Goal: Task Accomplishment & Management: Manage account settings

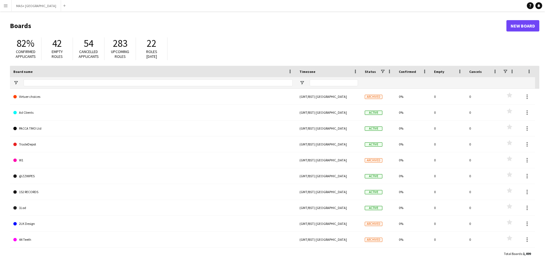
type input "**********"
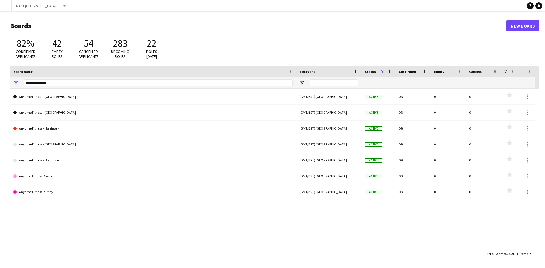
click at [7, 7] on app-icon "Menu" at bounding box center [5, 5] width 5 height 5
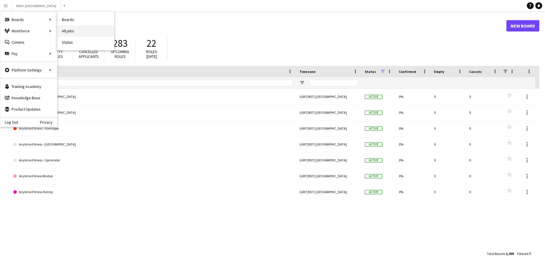
click at [97, 34] on link "All jobs" at bounding box center [85, 30] width 57 height 11
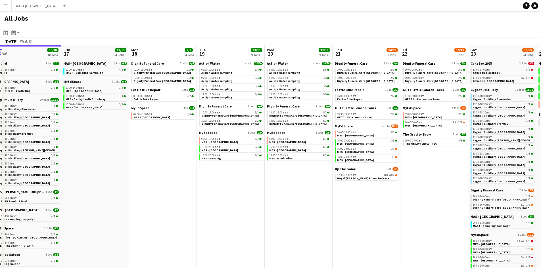
scroll to position [0, 217]
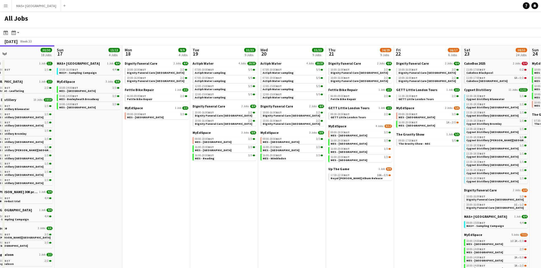
drag, startPoint x: 253, startPoint y: 168, endPoint x: 173, endPoint y: 174, distance: 80.8
click at [172, 174] on app-calendar-viewport "Wed 13 8/8 3 Jobs Thu 14 12/12 4 Jobs Fri 15 6/6 2 Jobs Sat 16 30/30 18 Jobs Su…" at bounding box center [270, 196] width 541 height 302
click at [211, 71] on span "Actiph Water sampling" at bounding box center [210, 73] width 31 height 4
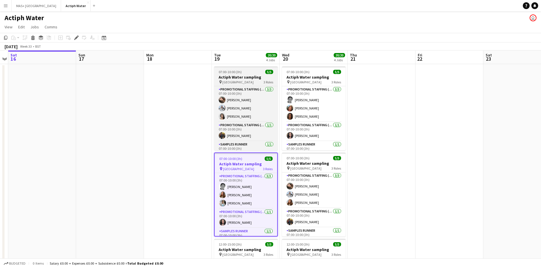
click at [231, 80] on span "London Bridge Station" at bounding box center [237, 82] width 31 height 4
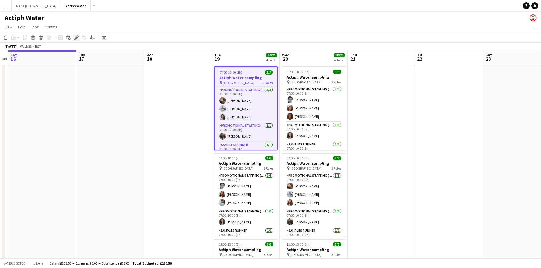
click at [76, 38] on icon at bounding box center [76, 37] width 3 height 3
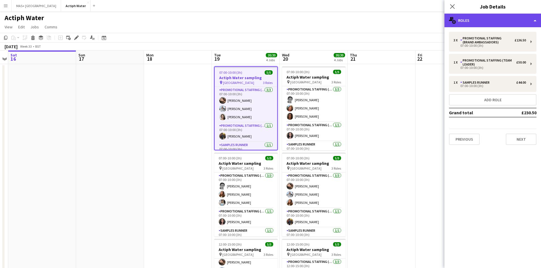
drag, startPoint x: 490, startPoint y: 20, endPoint x: 506, endPoint y: 24, distance: 15.8
click at [491, 20] on div "multiple-users-add Roles" at bounding box center [492, 21] width 97 height 14
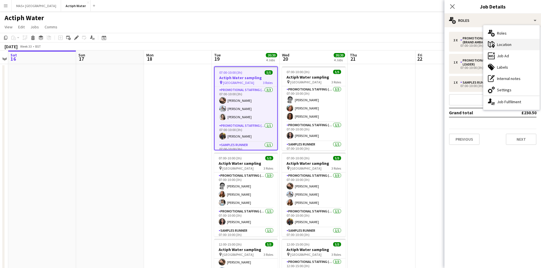
click at [520, 48] on div "maps-pin-1 Location" at bounding box center [511, 44] width 56 height 11
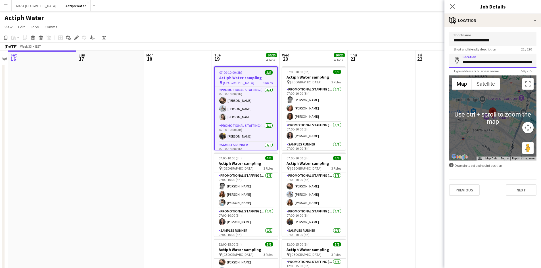
scroll to position [0, 50]
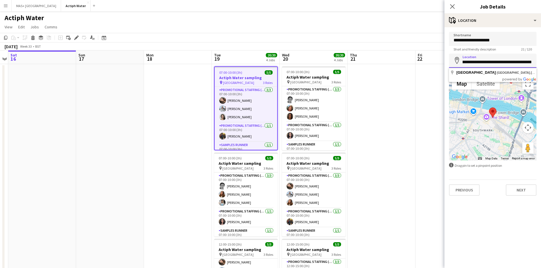
drag, startPoint x: 462, startPoint y: 64, endPoint x: 545, endPoint y: 63, distance: 82.9
click at [541, 63] on html "Menu Boards Boards Boards All jobs Status Workforce Workforce My Workforce Recr…" at bounding box center [270, 215] width 541 height 430
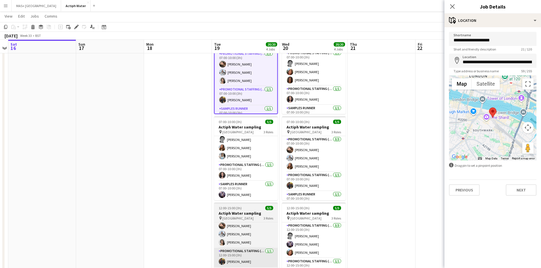
scroll to position [85, 0]
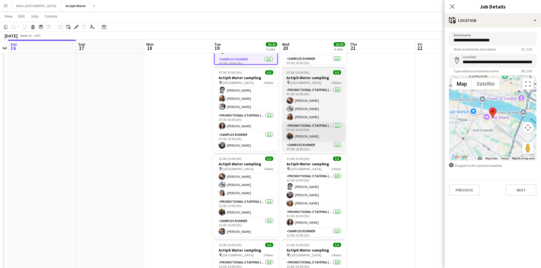
drag, startPoint x: 229, startPoint y: 165, endPoint x: 313, endPoint y: 141, distance: 87.5
click at [229, 165] on h3 "Actiph Water sampling" at bounding box center [246, 164] width 64 height 5
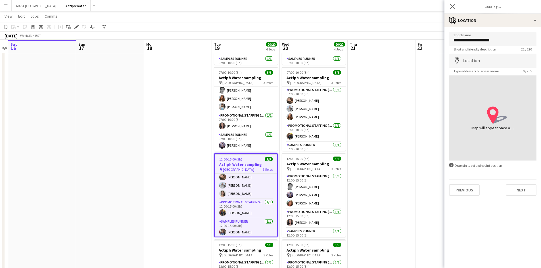
type input "**********"
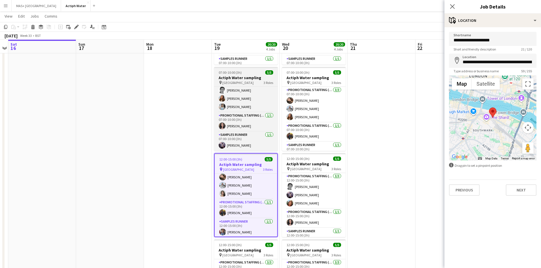
click at [227, 83] on span "Waterloo Station" at bounding box center [237, 83] width 31 height 4
type input "**********"
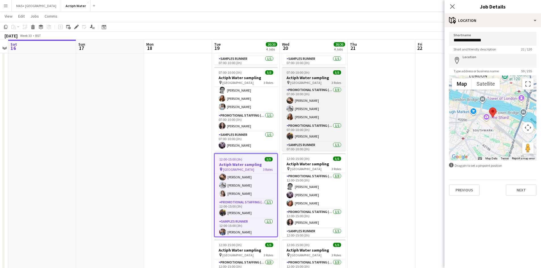
type input "**********"
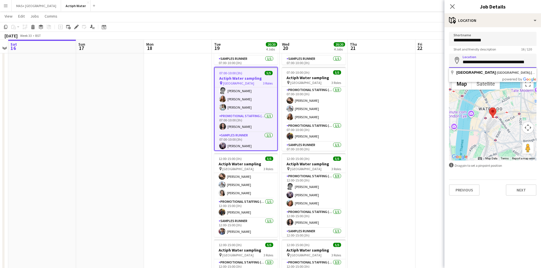
scroll to position [0, 3]
drag, startPoint x: 463, startPoint y: 64, endPoint x: 544, endPoint y: 66, distance: 80.3
click at [541, 66] on html "Menu Boards Boards Boards All jobs Status Workforce Workforce My Workforce Recr…" at bounding box center [270, 130] width 541 height 430
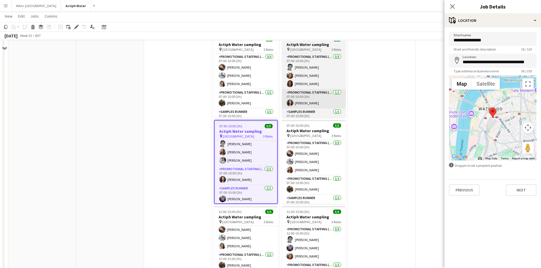
scroll to position [20, 0]
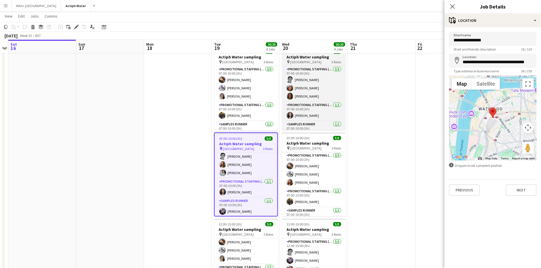
click at [306, 60] on span "Clapham Junction Station" at bounding box center [305, 62] width 31 height 4
type input "**********"
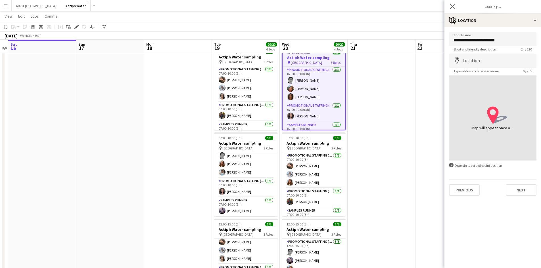
type input "**********"
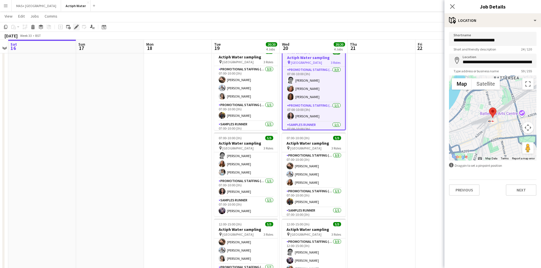
click at [78, 26] on icon "Edit" at bounding box center [76, 27] width 5 height 5
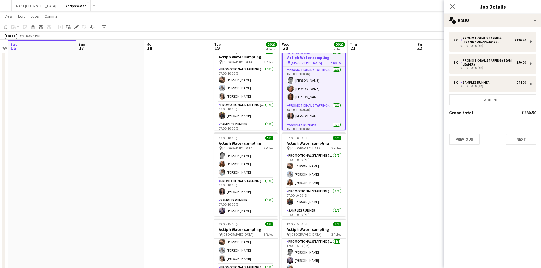
click at [301, 63] on span "Clapham Junction Station" at bounding box center [306, 62] width 31 height 4
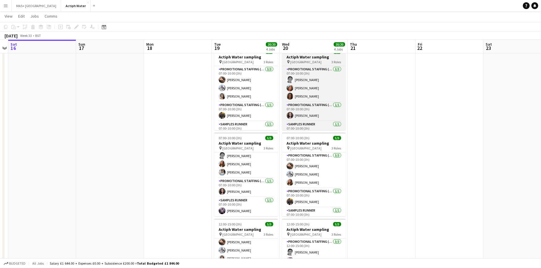
click at [297, 61] on span "Clapham Junction Station" at bounding box center [305, 62] width 31 height 4
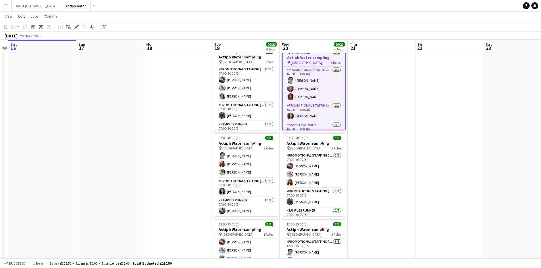
click at [427, 96] on app-date-cell at bounding box center [449, 222] width 68 height 357
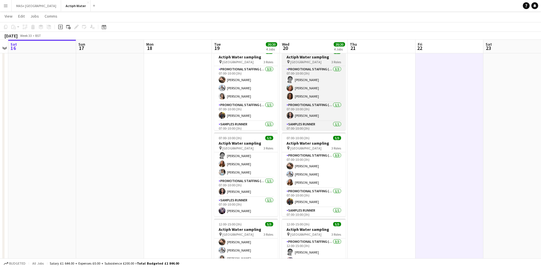
click at [307, 61] on span "Clapham Junction Station" at bounding box center [305, 62] width 31 height 4
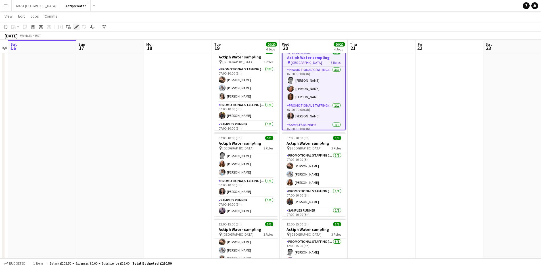
click at [78, 26] on icon "Edit" at bounding box center [76, 27] width 5 height 5
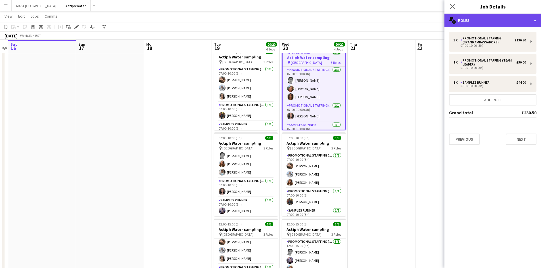
click at [483, 20] on div "multiple-users-add Roles" at bounding box center [492, 21] width 97 height 14
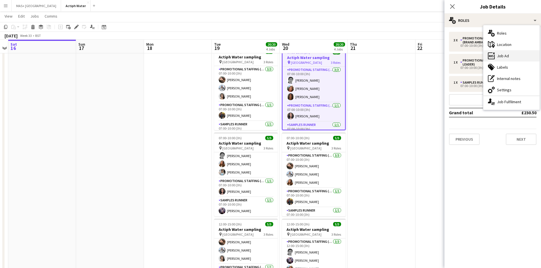
click at [503, 53] on div "ads-window Job Ad" at bounding box center [511, 55] width 56 height 11
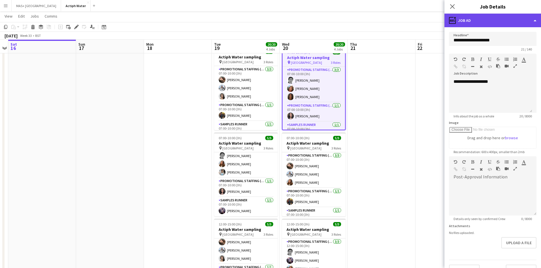
click at [486, 24] on div "ads-window Job Ad" at bounding box center [492, 21] width 97 height 14
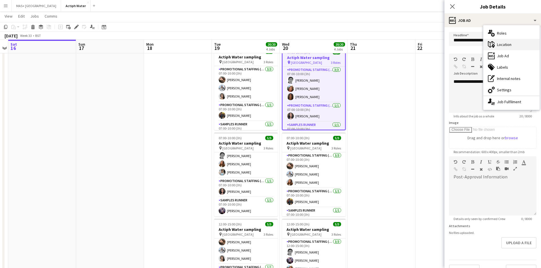
click at [508, 43] on div "maps-pin-1 Location" at bounding box center [511, 44] width 56 height 11
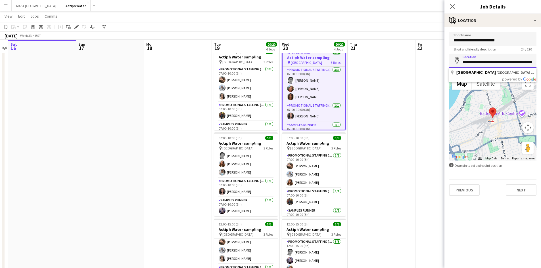
scroll to position [0, 53]
drag, startPoint x: 462, startPoint y: 62, endPoint x: 545, endPoint y: 60, distance: 82.3
click at [541, 60] on html "Menu Boards Boards Boards All jobs Status Workforce Workforce My Workforce Recr…" at bounding box center [270, 195] width 541 height 430
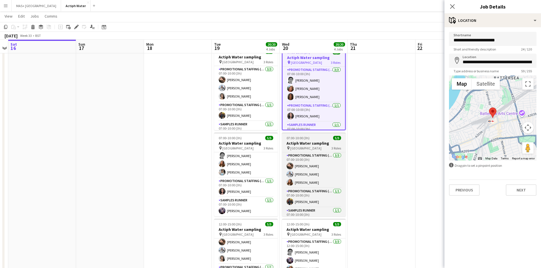
click at [312, 145] on h3 "Actiph Water sampling" at bounding box center [314, 143] width 64 height 5
type input "**********"
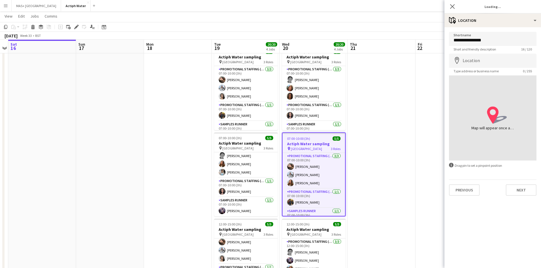
type input "**********"
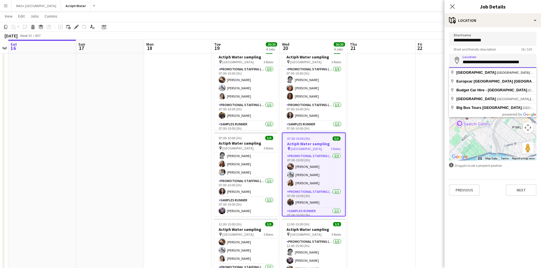
drag, startPoint x: 462, startPoint y: 63, endPoint x: 540, endPoint y: 62, distance: 78.6
click at [540, 62] on form "**********" at bounding box center [492, 114] width 97 height 164
